Goal: Information Seeking & Learning: Learn about a topic

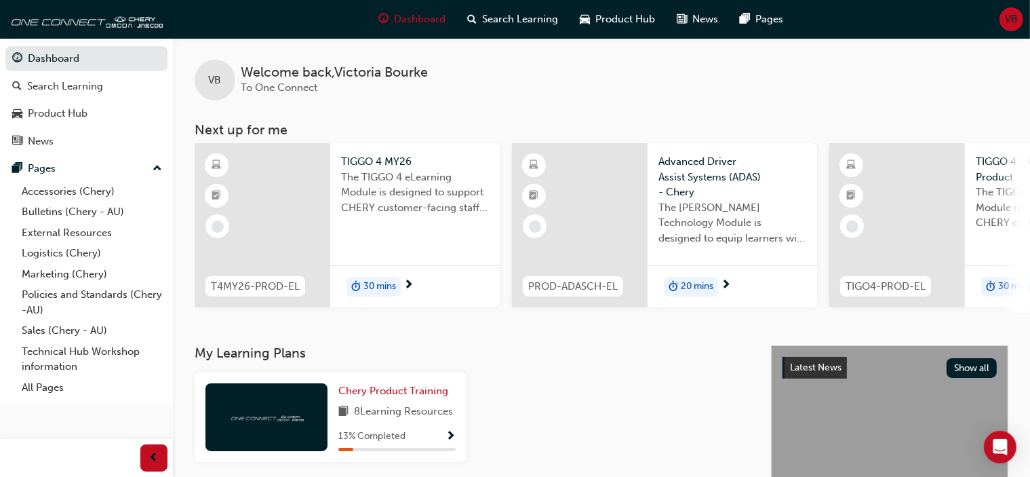
click at [431, 186] on span "The TIGGO 4 eLearning Module is designed to support CHERY customer-facing staff…" at bounding box center [415, 193] width 148 height 46
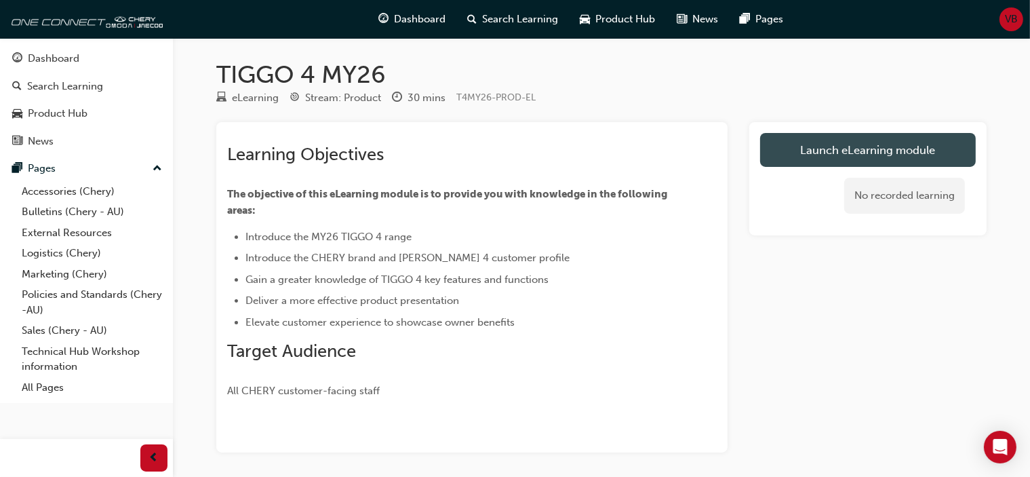
click at [806, 144] on link "Launch eLearning module" at bounding box center [868, 150] width 216 height 34
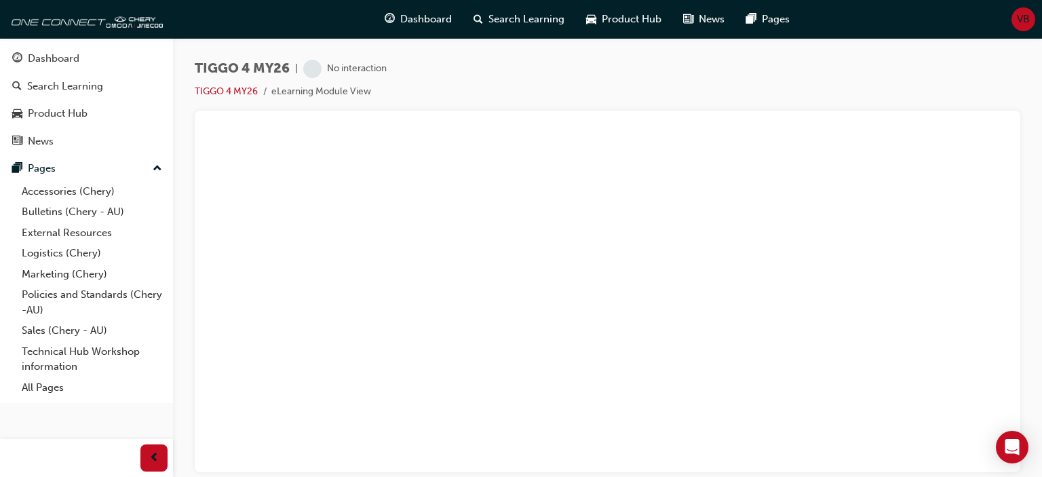
drag, startPoint x: 551, startPoint y: 124, endPoint x: 530, endPoint y: 84, distance: 45.2
click at [530, 84] on div "TIGGO 4 MY26 | No interaction TIGGO 4 MY26 eLearning Module View" at bounding box center [607, 240] width 825 height 361
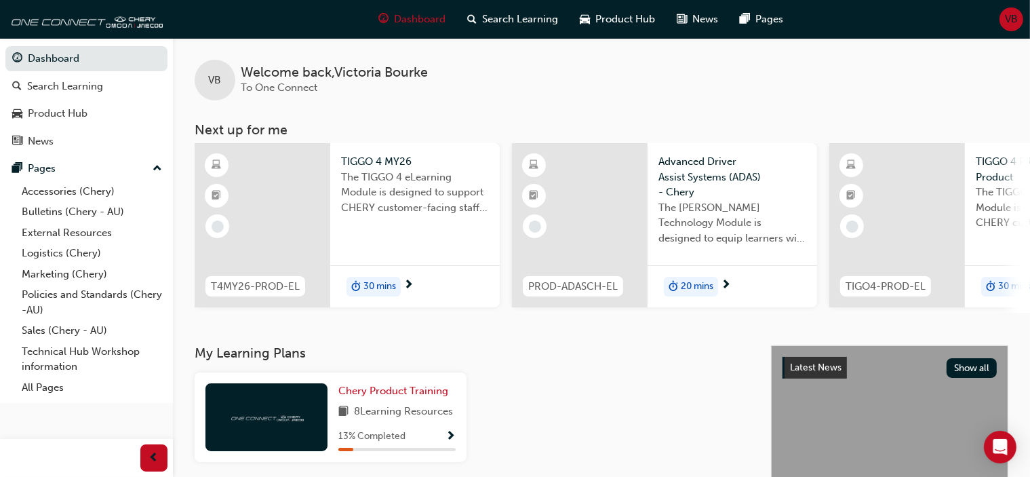
click at [371, 261] on div "TIGGO 4 MY26 The TIGGO 4 eLearning Module is designed to support CHERY customer…" at bounding box center [415, 225] width 170 height 164
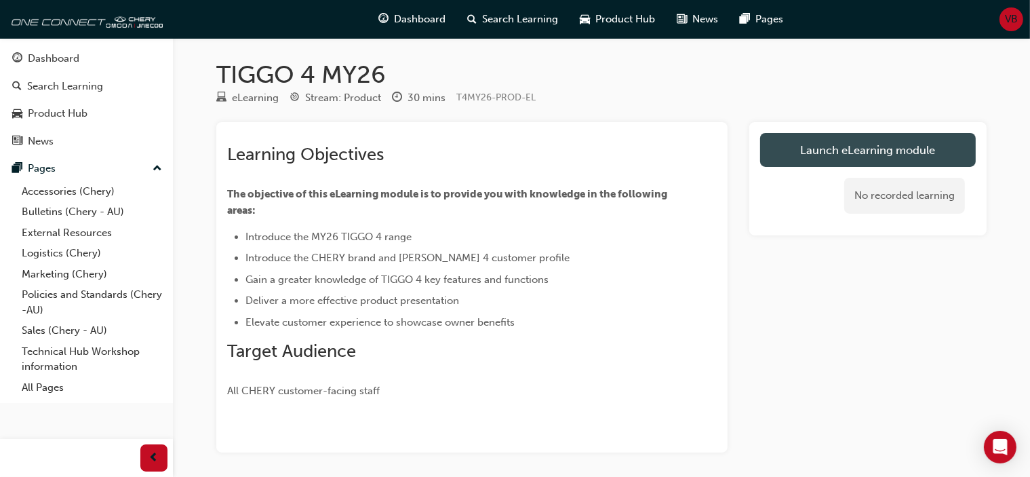
click at [863, 142] on link "Launch eLearning module" at bounding box center [868, 150] width 216 height 34
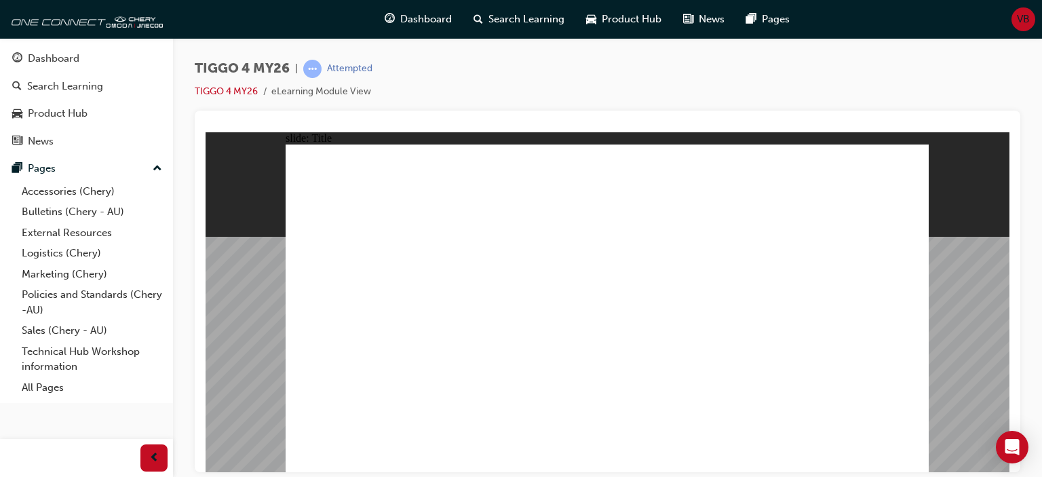
drag, startPoint x: 638, startPoint y: 299, endPoint x: 802, endPoint y: 416, distance: 201.2
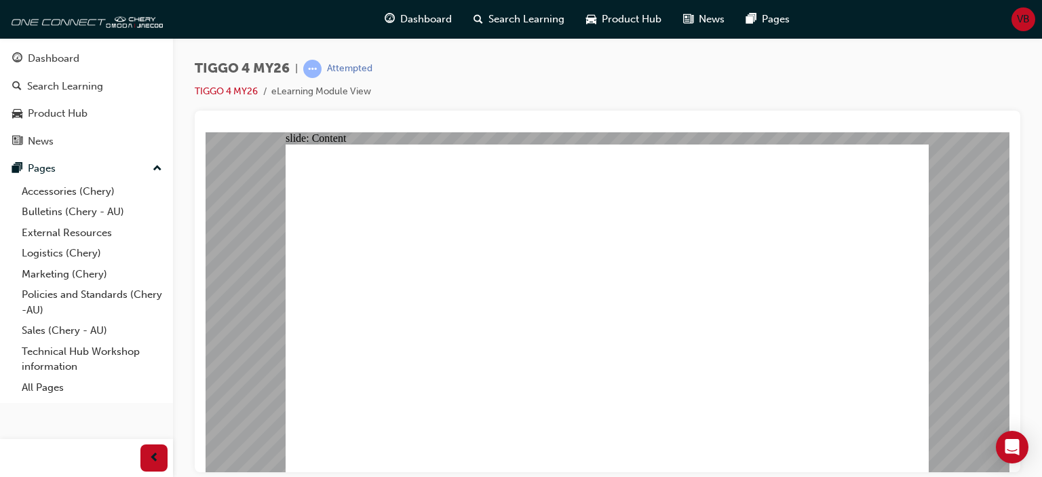
click at [985, 346] on div "slide: Content Rectangle 2 Rectangle MENU RESOURCES left-arrow.png right-arrow.…" at bounding box center [607, 302] width 804 height 340
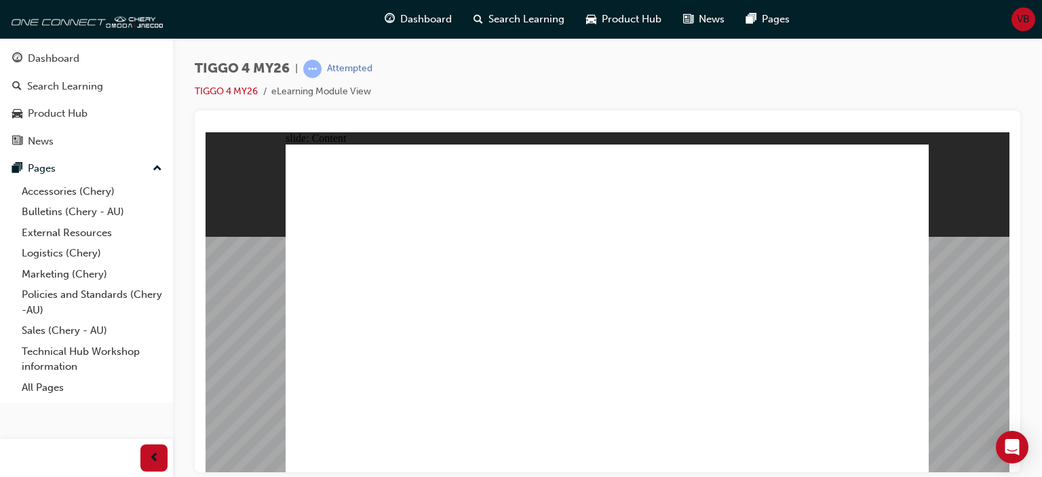
drag, startPoint x: 830, startPoint y: 173, endPoint x: 639, endPoint y: 340, distance: 253.8
